Goal: Task Accomplishment & Management: Complete application form

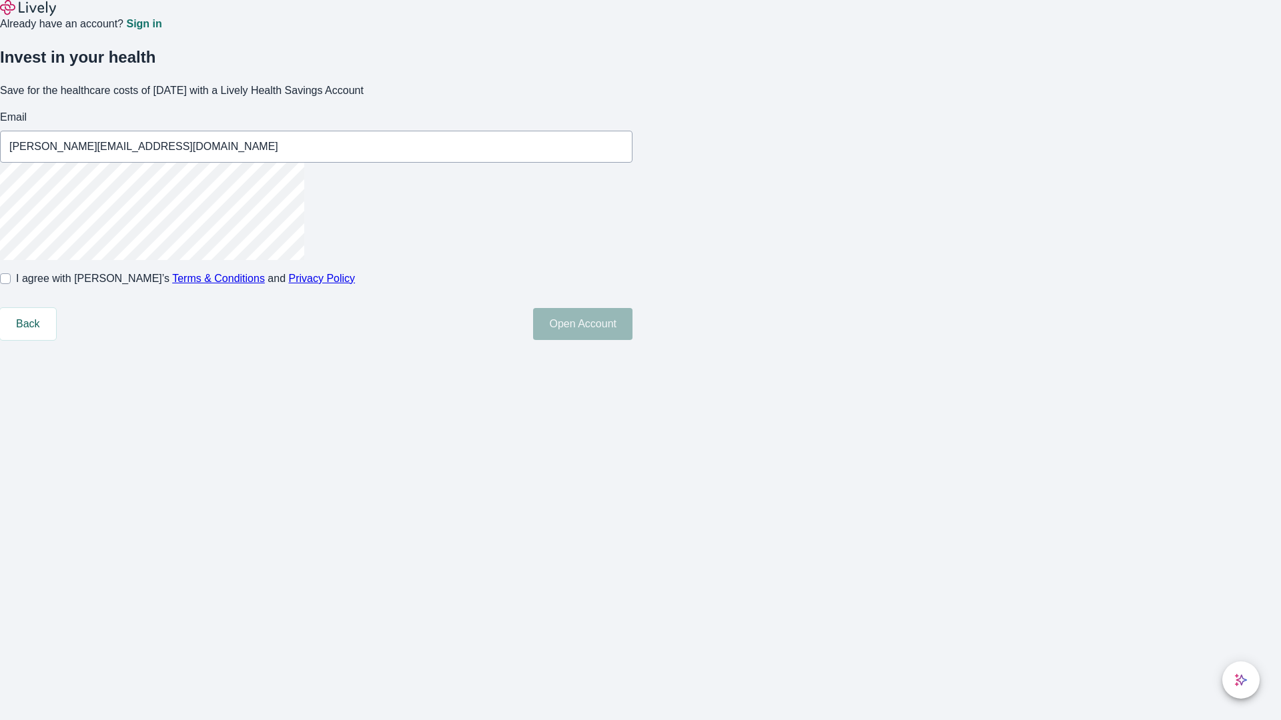
click at [11, 284] on input "I agree with Lively’s Terms & Conditions and Privacy Policy" at bounding box center [5, 278] width 11 height 11
checkbox input "true"
click at [632, 340] on button "Open Account" at bounding box center [582, 324] width 99 height 32
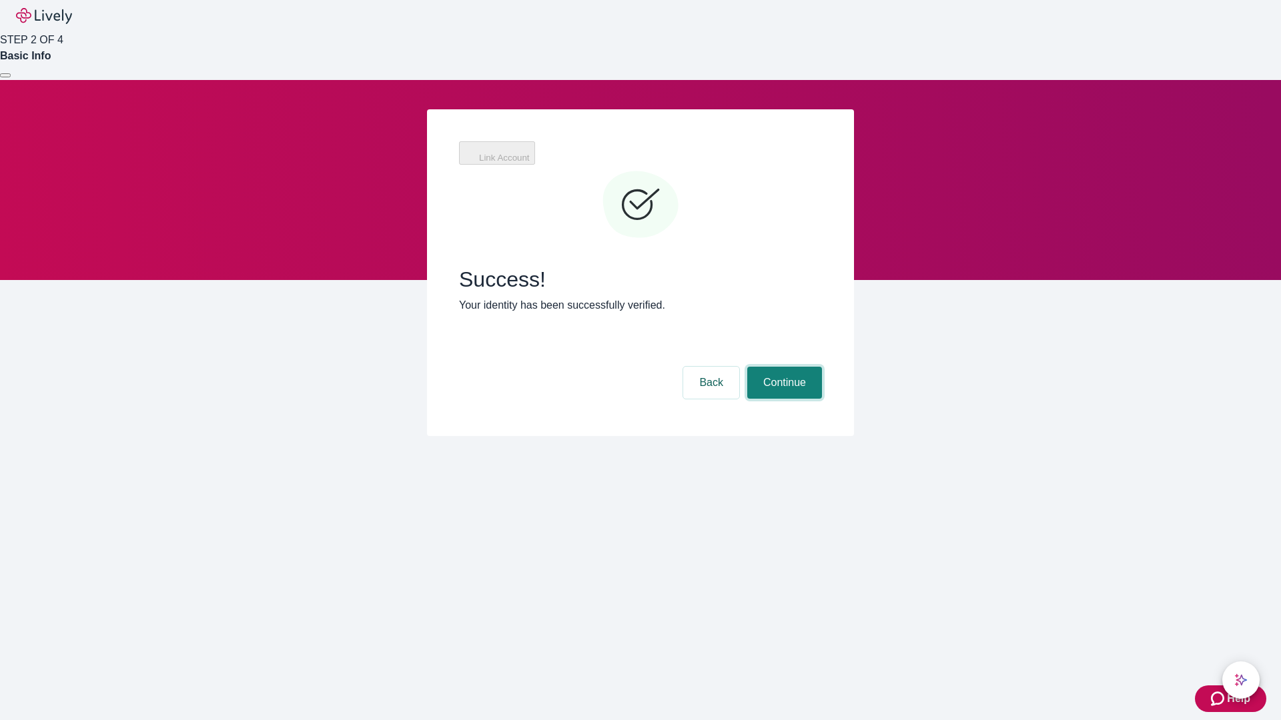
click at [782, 367] on button "Continue" at bounding box center [784, 383] width 75 height 32
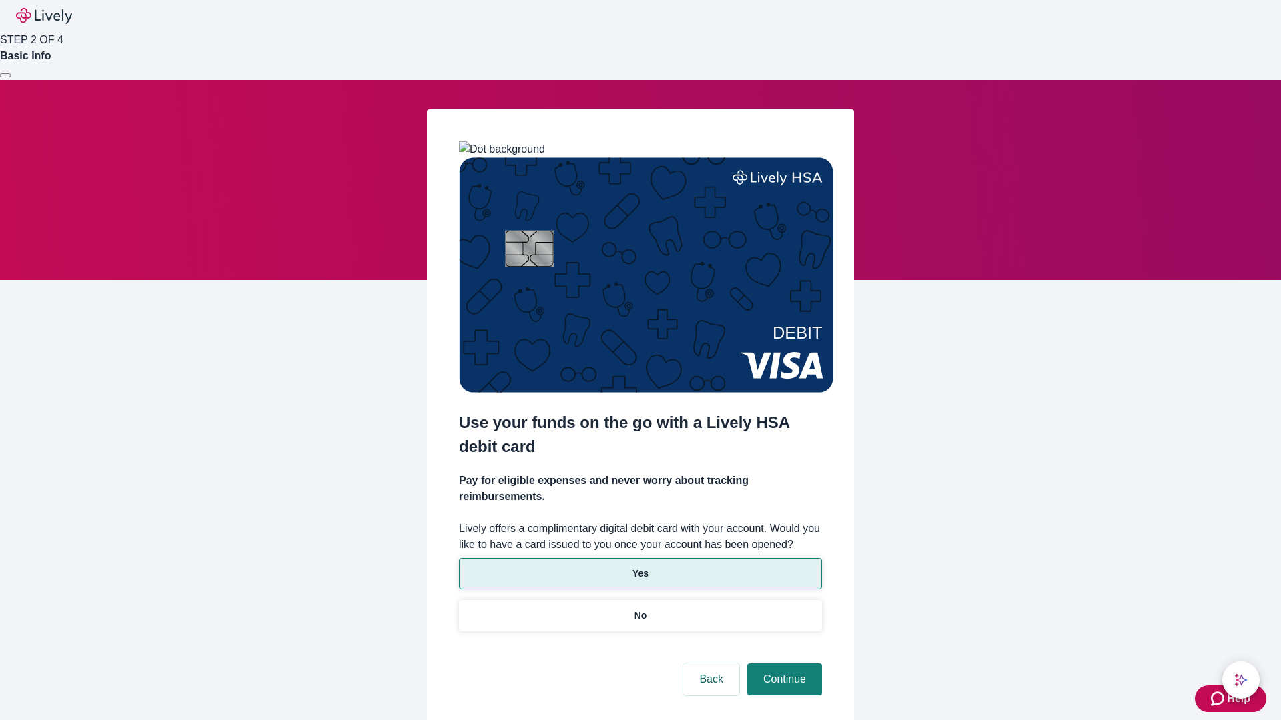
click at [640, 567] on p "Yes" at bounding box center [640, 574] width 16 height 14
click at [782, 664] on button "Continue" at bounding box center [784, 680] width 75 height 32
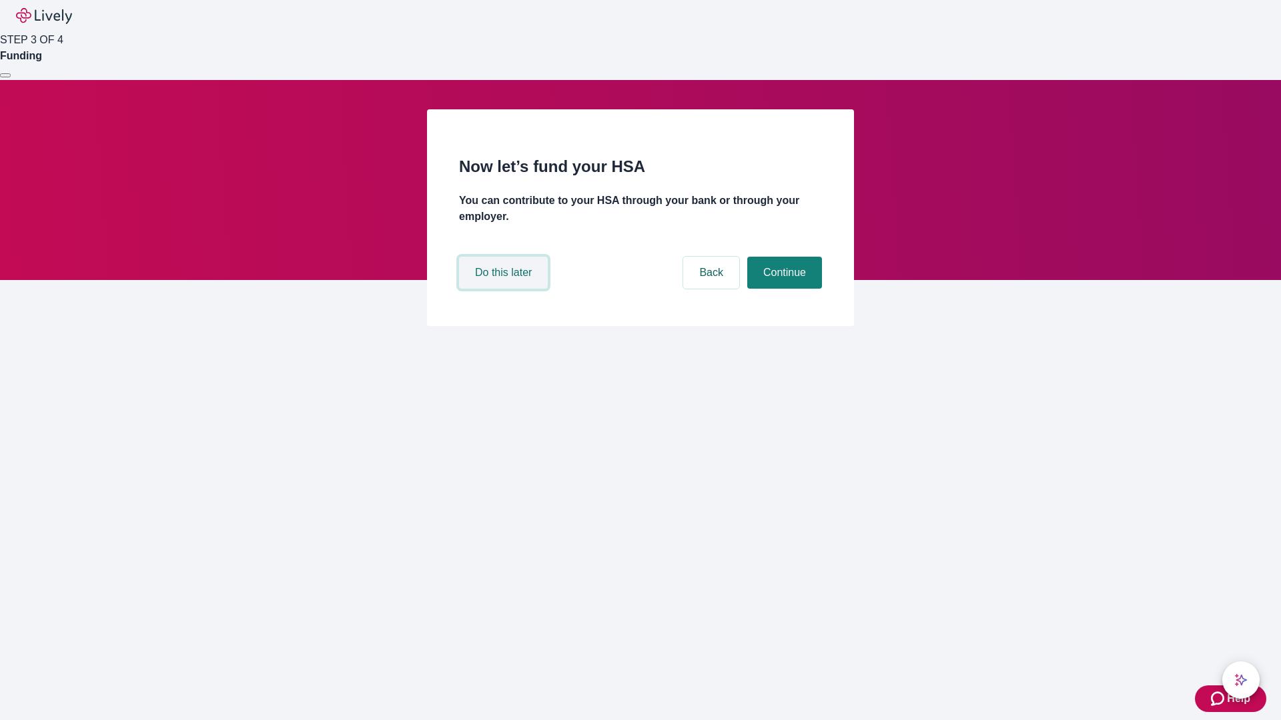
click at [505, 289] on button "Do this later" at bounding box center [503, 273] width 89 height 32
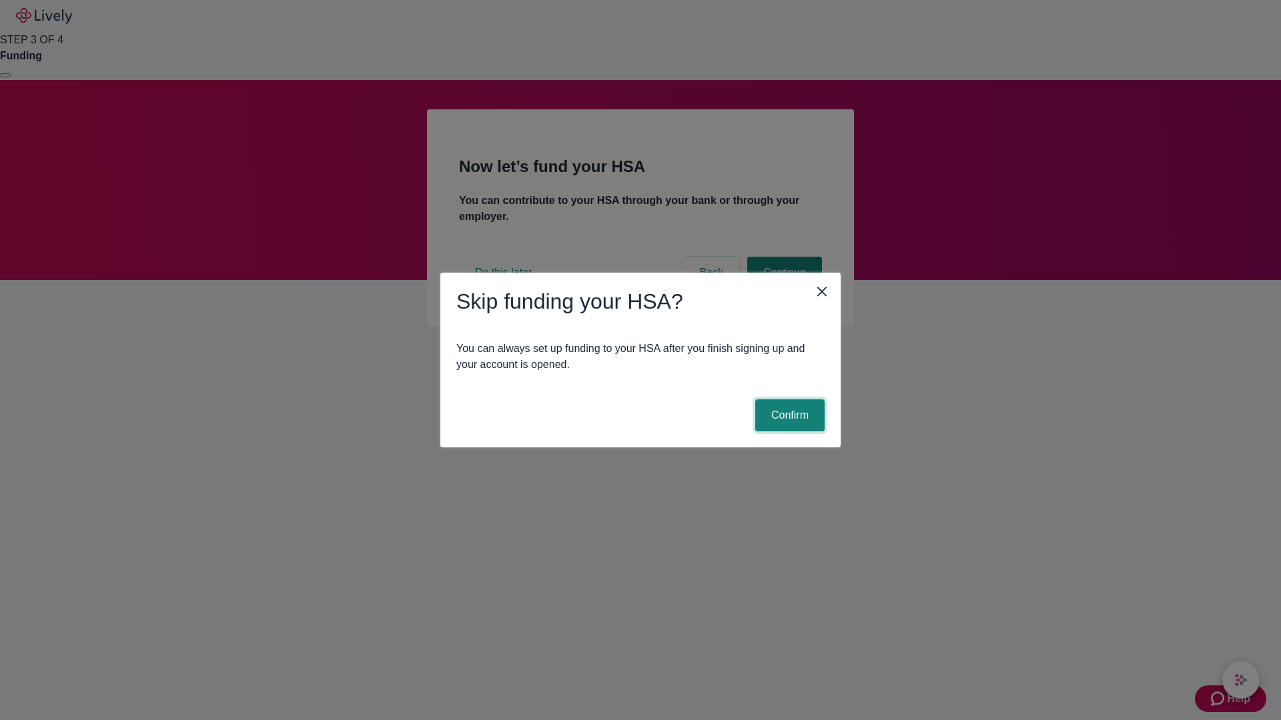
click at [788, 416] on button "Confirm" at bounding box center [789, 416] width 69 height 32
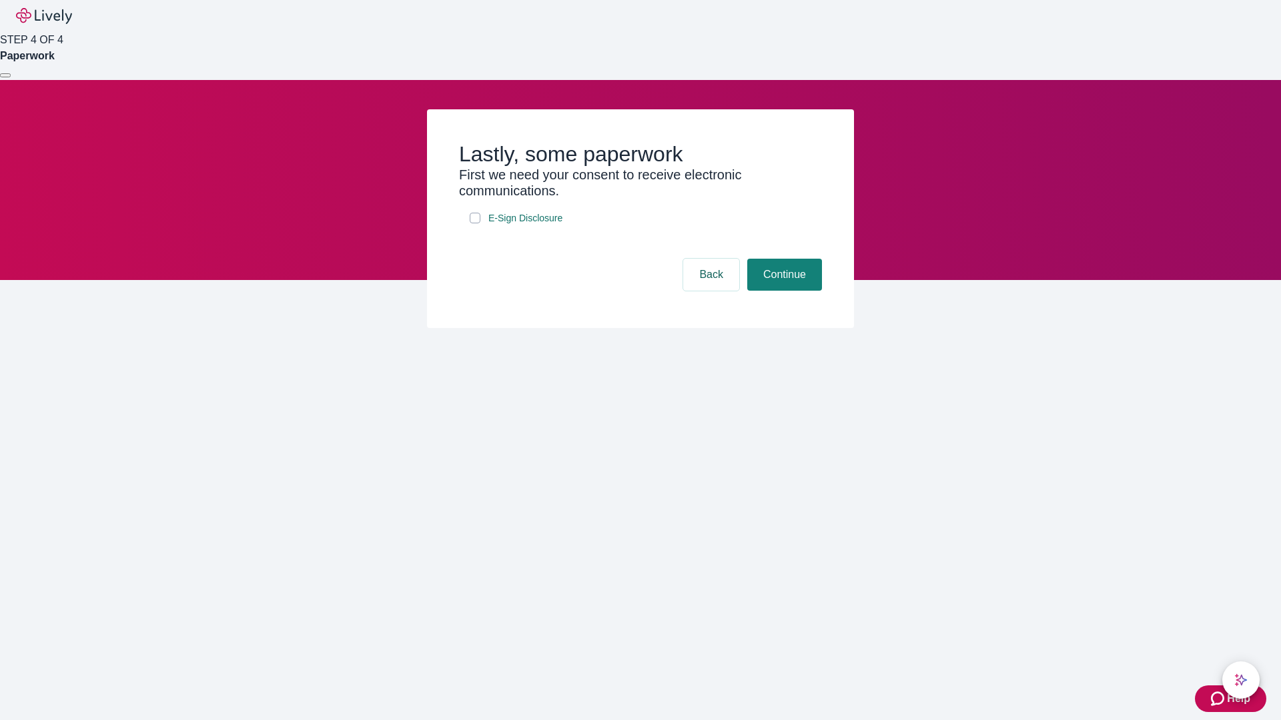
click at [475, 223] on input "E-Sign Disclosure" at bounding box center [475, 218] width 11 height 11
checkbox input "true"
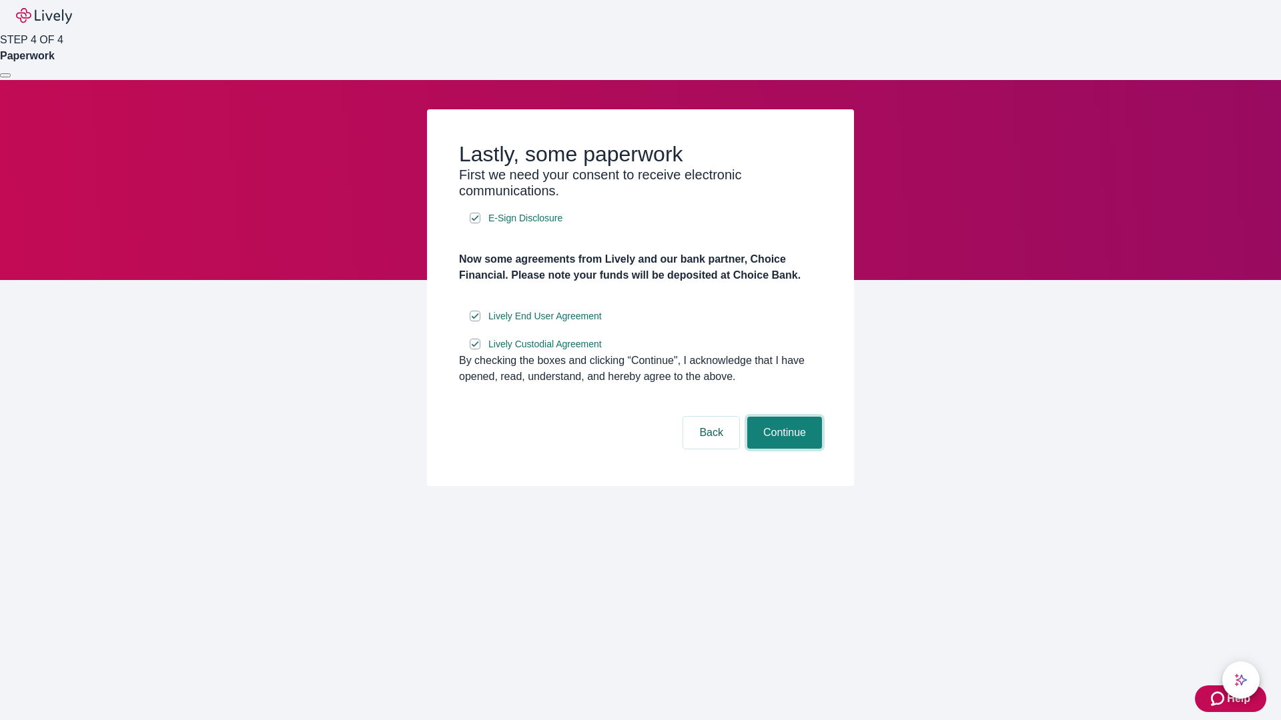
click at [782, 449] on button "Continue" at bounding box center [784, 433] width 75 height 32
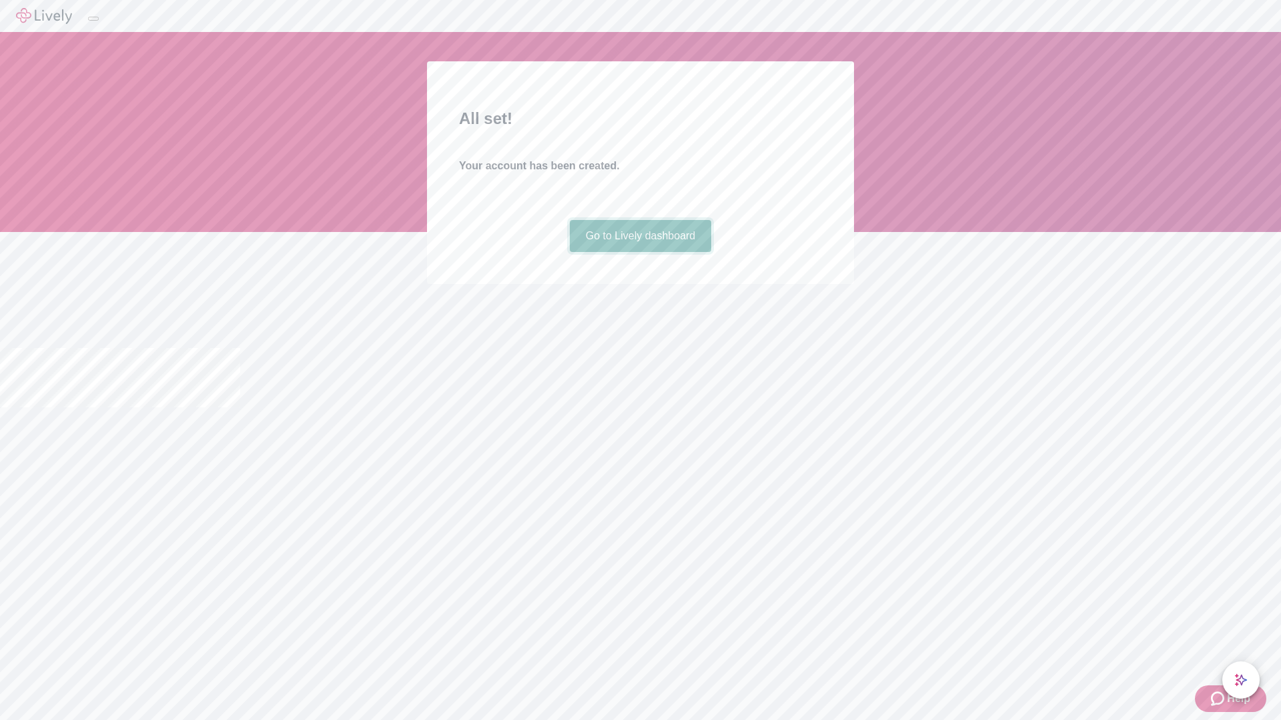
click at [640, 252] on link "Go to Lively dashboard" at bounding box center [641, 236] width 142 height 32
